Goal: Navigation & Orientation: Understand site structure

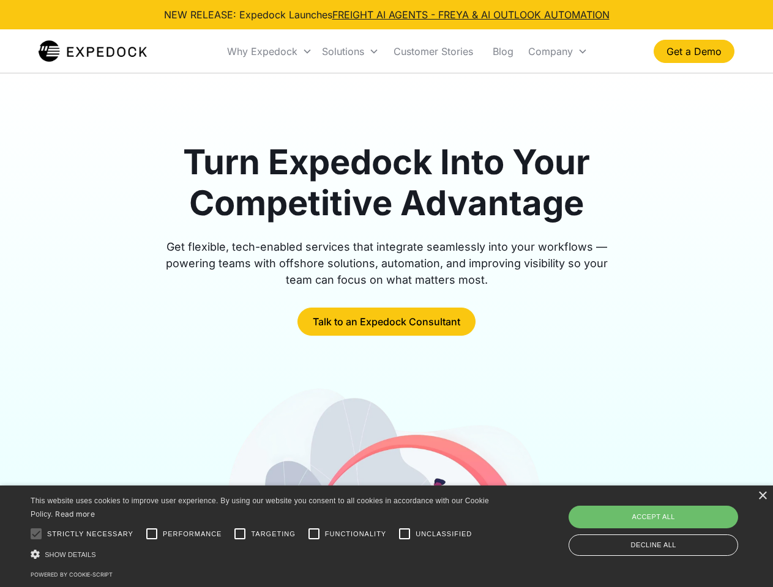
click at [270, 51] on div "Why Expedock" at bounding box center [262, 51] width 70 height 12
click at [350, 51] on div "Solutions" at bounding box center [343, 51] width 42 height 12
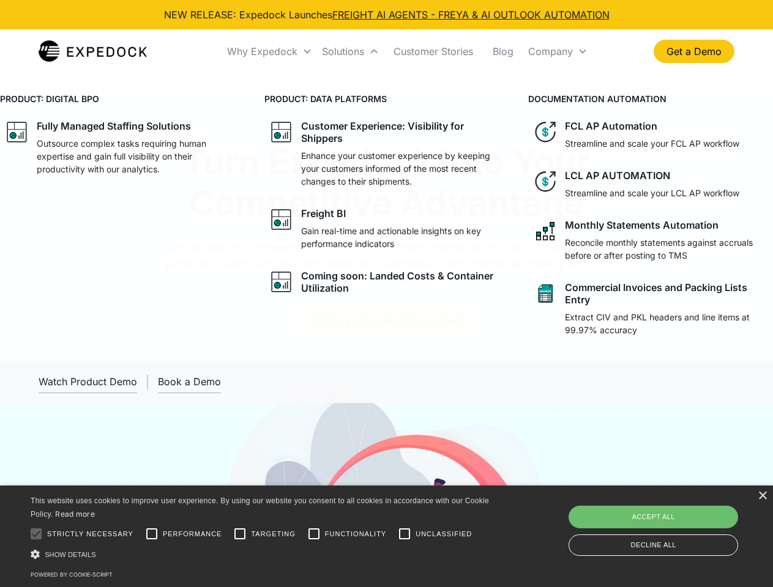
click at [557, 51] on div "Company" at bounding box center [550, 51] width 45 height 12
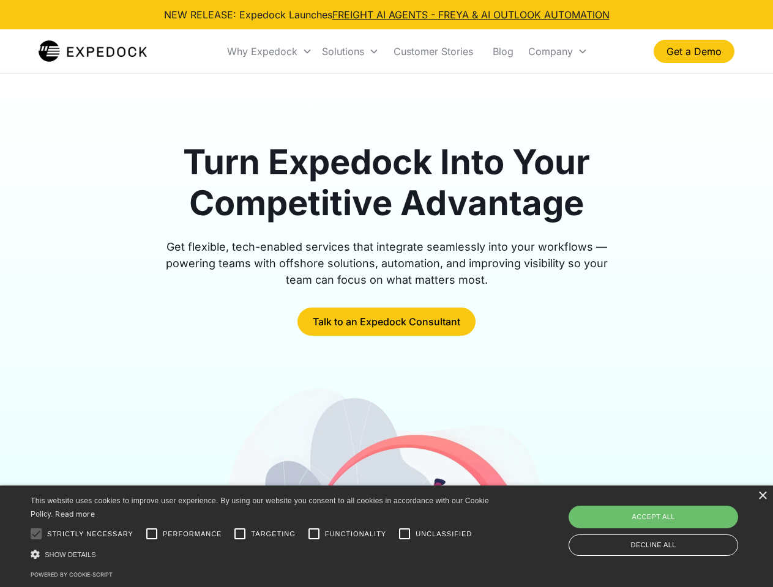
click at [36, 534] on div at bounding box center [36, 534] width 24 height 24
click at [152, 534] on input "Performance" at bounding box center [151, 534] width 24 height 24
checkbox input "true"
click at [240, 534] on input "Targeting" at bounding box center [240, 534] width 24 height 24
checkbox input "true"
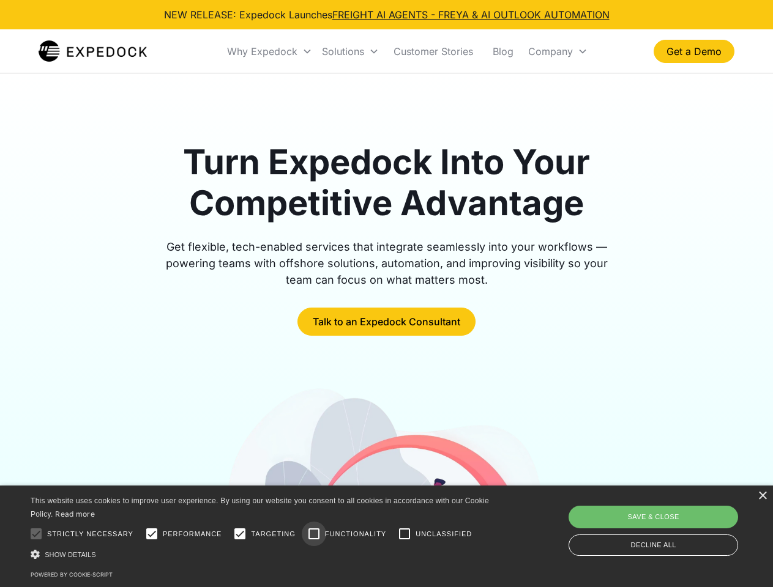
click at [314, 534] on input "Functionality" at bounding box center [314, 534] width 24 height 24
checkbox input "true"
click at [404, 534] on input "Unclassified" at bounding box center [404, 534] width 24 height 24
checkbox input "true"
click at [262, 554] on div "Show details Hide details" at bounding box center [262, 554] width 462 height 13
